Goal: Transaction & Acquisition: Purchase product/service

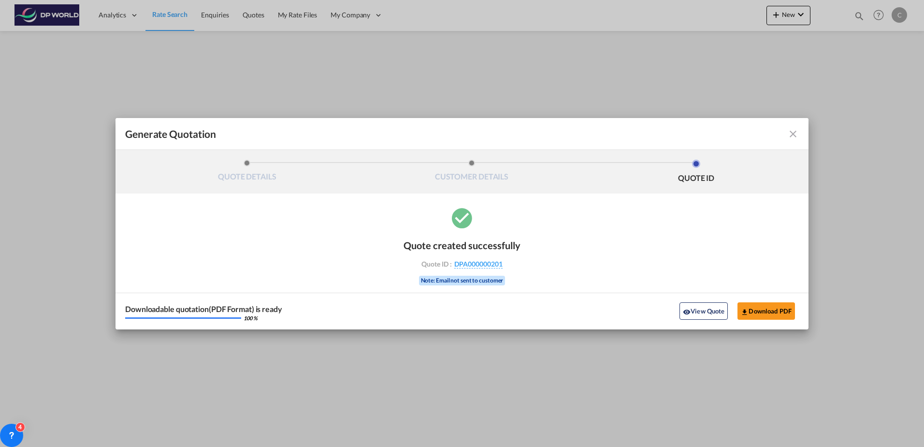
drag, startPoint x: 793, startPoint y: 133, endPoint x: 600, endPoint y: 54, distance: 208.5
click at [793, 133] on md-icon "icon-close fg-AAA8AD cursor m-0" at bounding box center [793, 134] width 12 height 12
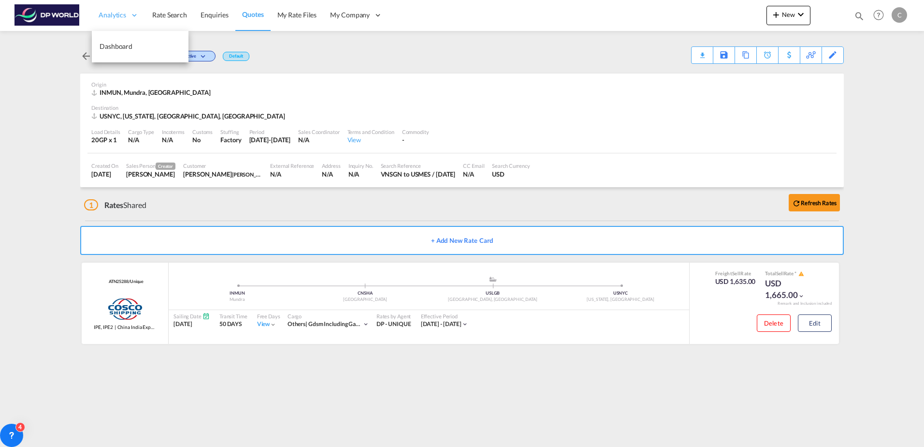
drag, startPoint x: 151, startPoint y: 14, endPoint x: 125, endPoint y: 2, distance: 28.6
click at [152, 14] on span "Rate Search" at bounding box center [169, 15] width 35 height 8
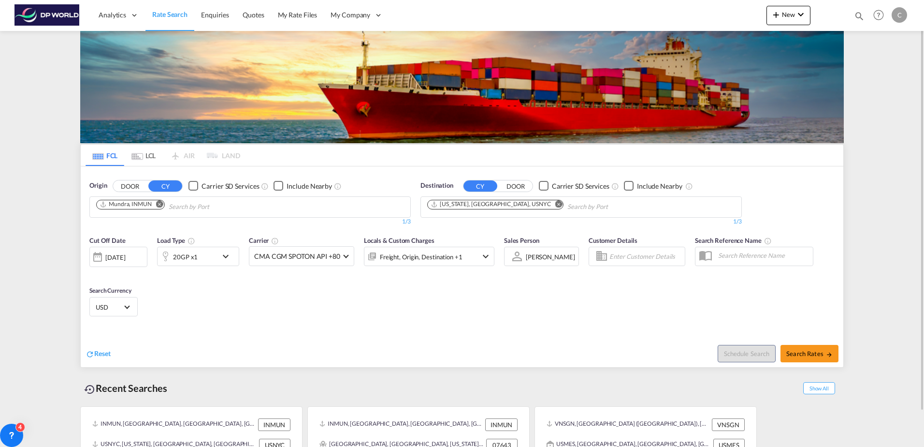
click at [160, 203] on md-icon "Remove" at bounding box center [159, 203] width 7 height 7
click at [555, 204] on md-icon "Remove" at bounding box center [558, 203] width 7 height 7
click at [496, 205] on input "Chips input." at bounding box center [473, 206] width 92 height 15
type input "v"
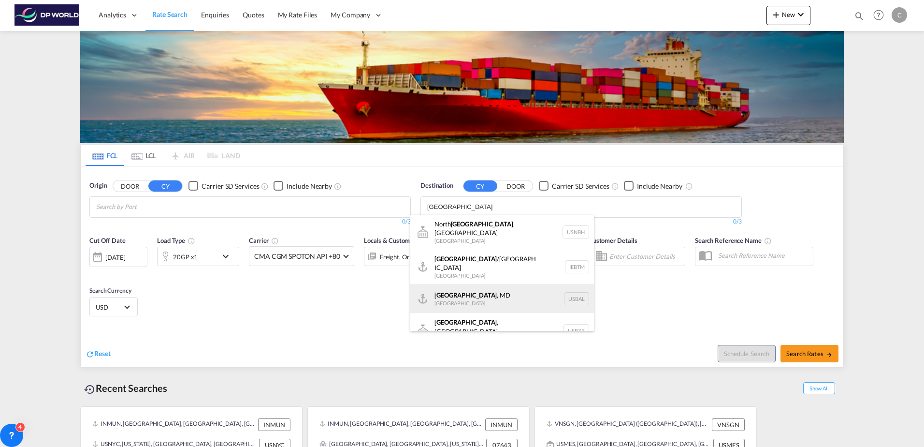
type input "[GEOGRAPHIC_DATA]"
click at [489, 292] on div "[GEOGRAPHIC_DATA] , [GEOGRAPHIC_DATA] [GEOGRAPHIC_DATA] USBAL" at bounding box center [502, 298] width 184 height 29
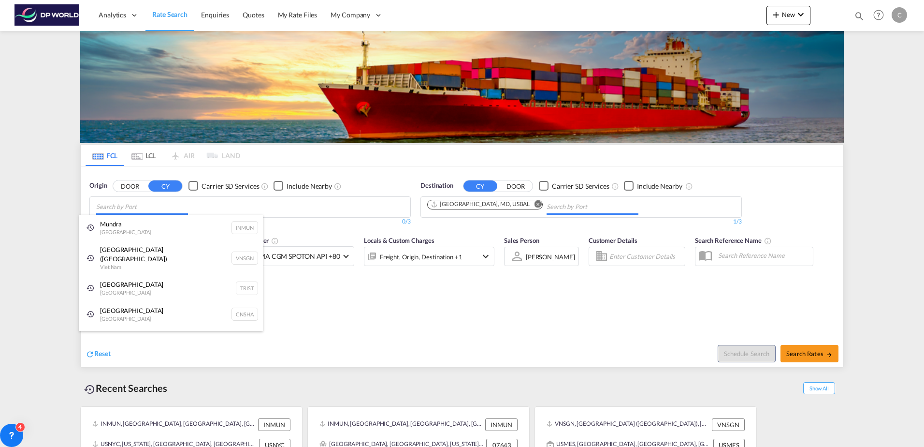
click at [195, 206] on body "Analytics Dashboard Rate Search Enquiries Quotes My Rate Files My Company" at bounding box center [462, 223] width 924 height 447
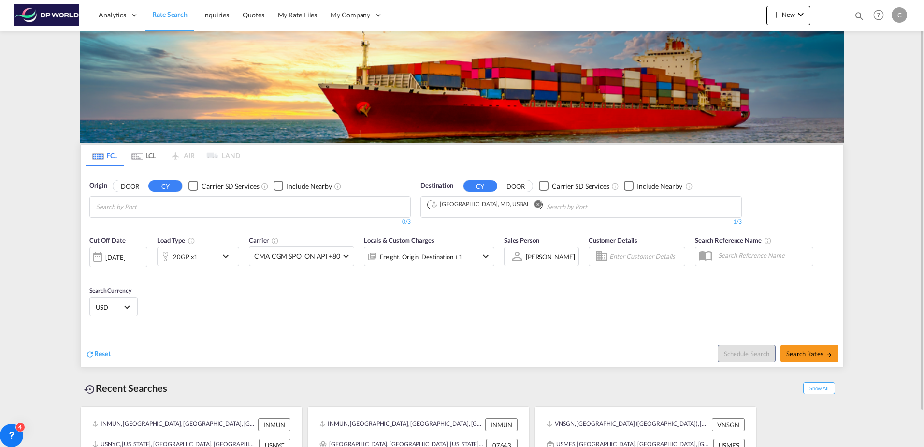
click at [233, 255] on md-icon "icon-chevron-down" at bounding box center [228, 256] width 16 height 12
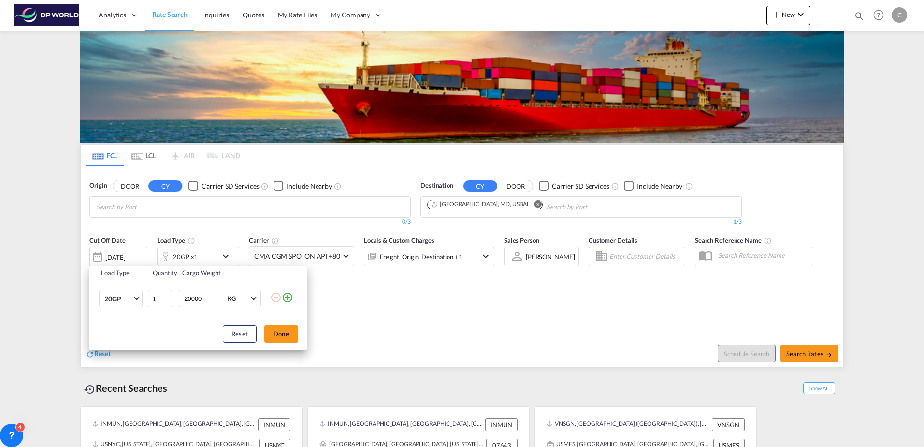
click at [153, 208] on div "Load Type Quantity Cargo Weight 20GP 20GP 40GP 40HC 45HC 20RE 40RE 40HR 20OT 40…" at bounding box center [462, 223] width 924 height 447
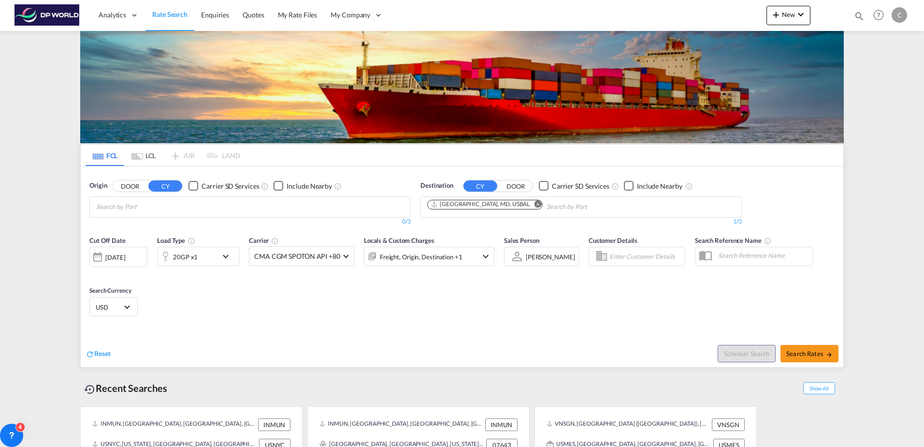
click at [149, 203] on body "Analytics Dashboard Rate Search Enquiries Quotes My Rate Files My Company" at bounding box center [462, 223] width 924 height 447
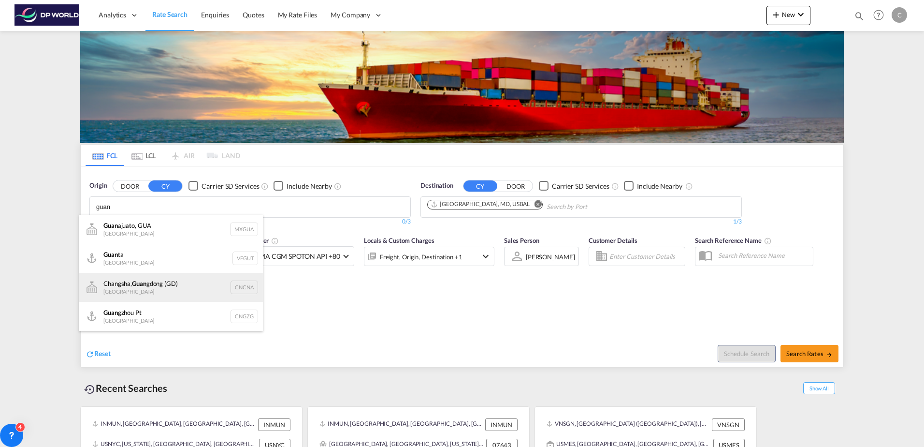
scroll to position [48, 0]
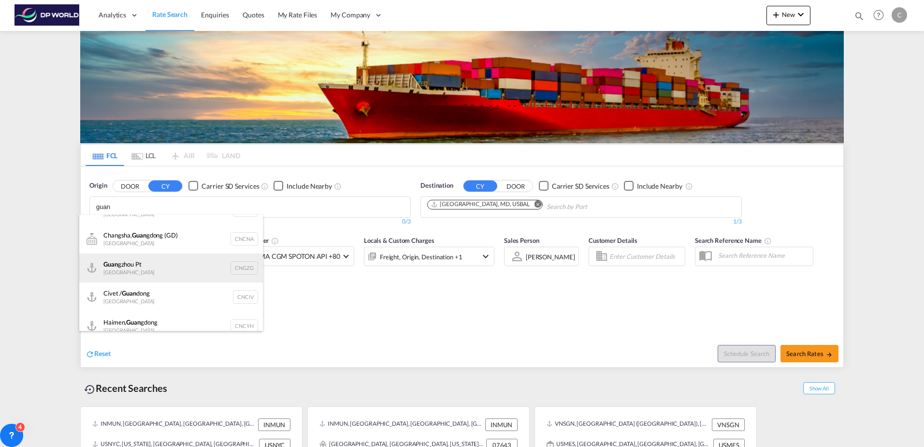
type input "guan"
click at [147, 265] on div "Guan gzhou Pt [GEOGRAPHIC_DATA] CNGZG" at bounding box center [171, 267] width 184 height 29
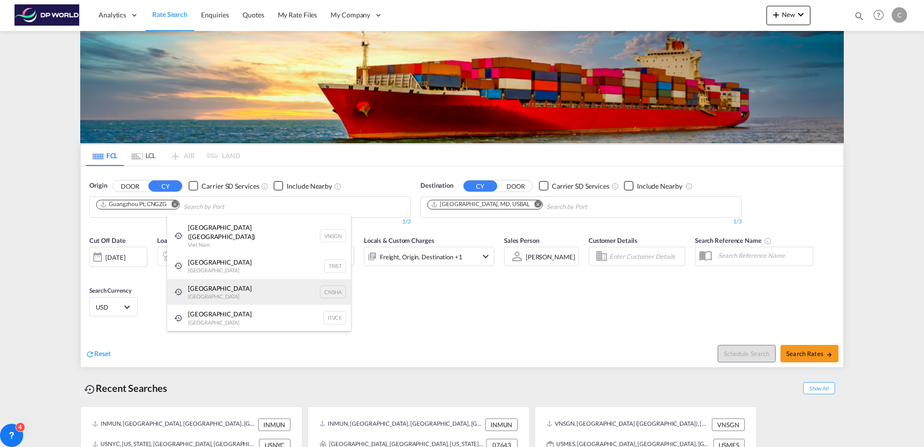
scroll to position [15, 0]
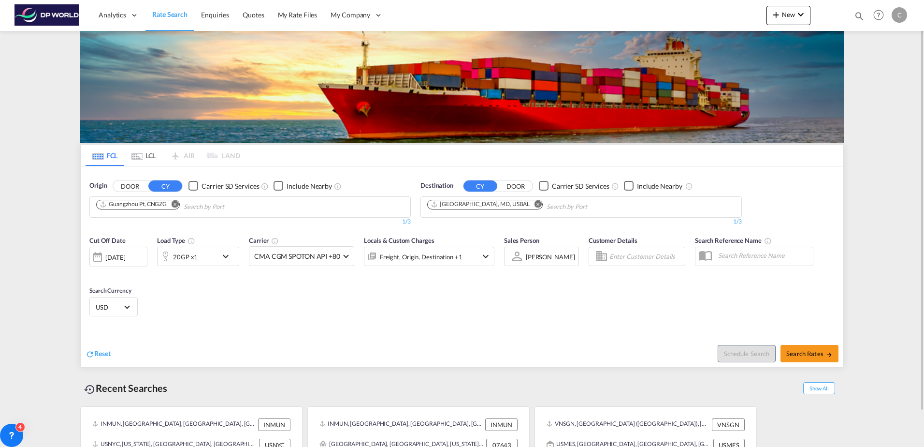
click at [220, 259] on md-icon "icon-chevron-down" at bounding box center [228, 256] width 16 height 12
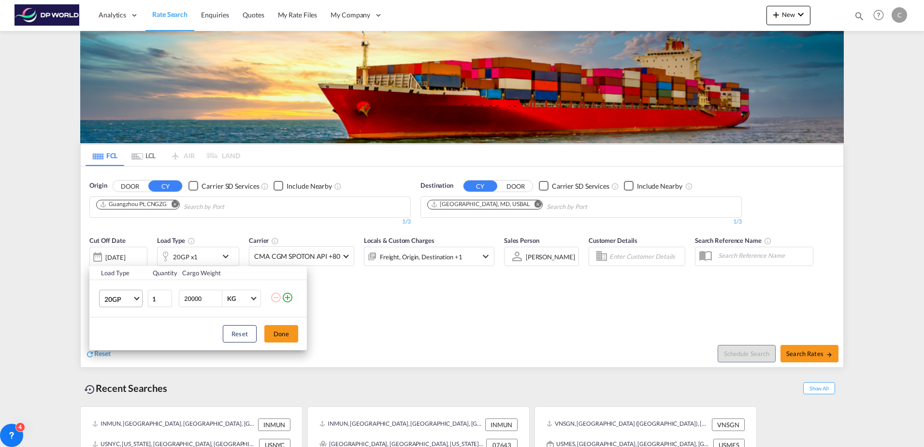
click at [133, 295] on md-select-value "20GP" at bounding box center [122, 298] width 39 height 16
click at [130, 324] on md-option "40GP" at bounding box center [130, 321] width 66 height 23
click at [283, 335] on button "Done" at bounding box center [281, 333] width 34 height 17
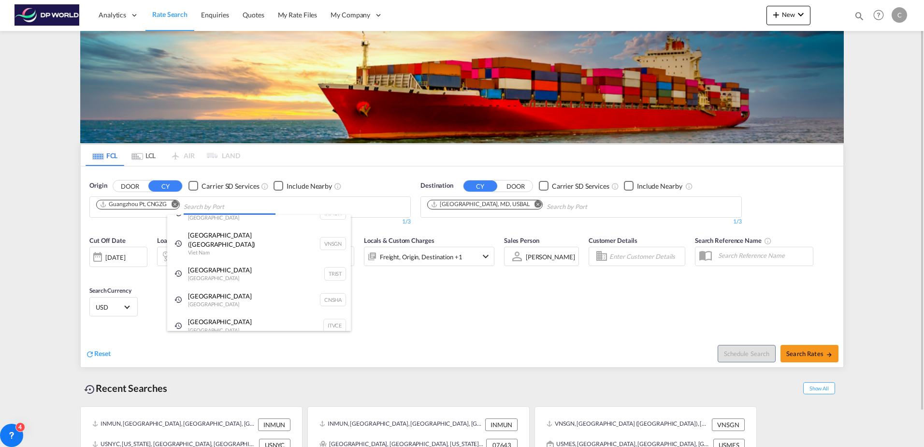
click at [190, 204] on body "Analytics Dashboard Rate Search Enquiries Quotes My Rate Files My Company" at bounding box center [462, 223] width 924 height 447
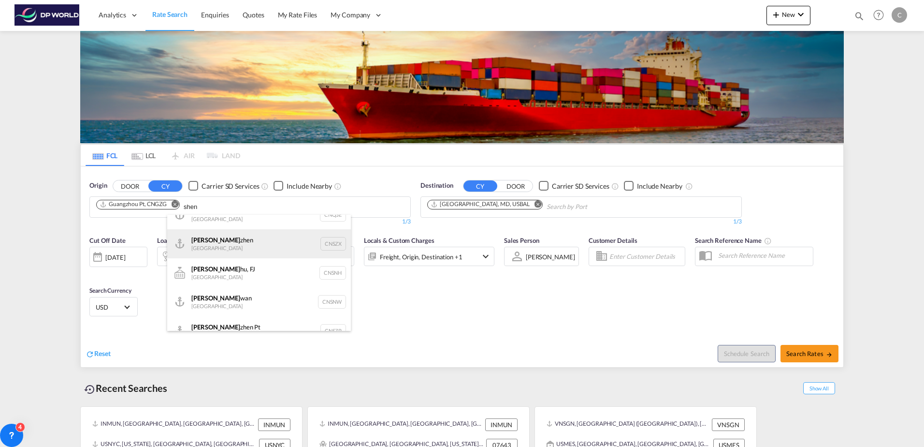
type input "shen"
click at [230, 230] on div "[PERSON_NAME] [GEOGRAPHIC_DATA] CNSZX" at bounding box center [259, 243] width 184 height 29
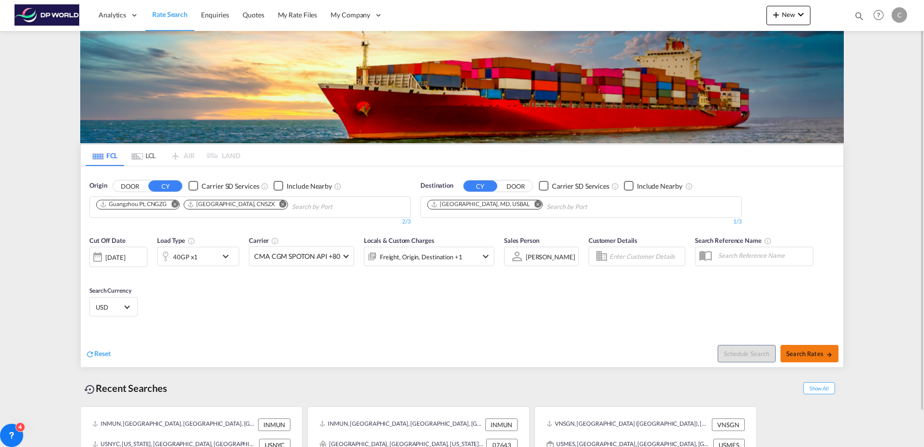
click at [798, 357] on button "Search Rates" at bounding box center [810, 353] width 58 height 17
type input "CNGZG,CNSZX to USBAL / [DATE]"
